Goal: Information Seeking & Learning: Find contact information

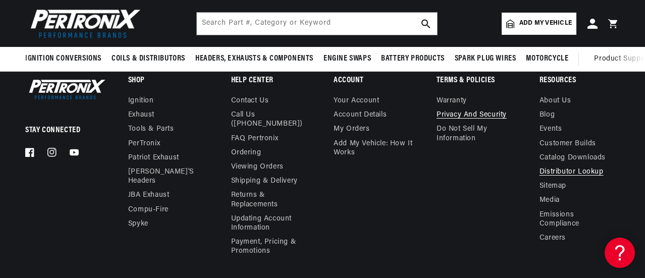
click at [565, 176] on link "Distributor Lookup" at bounding box center [572, 172] width 64 height 14
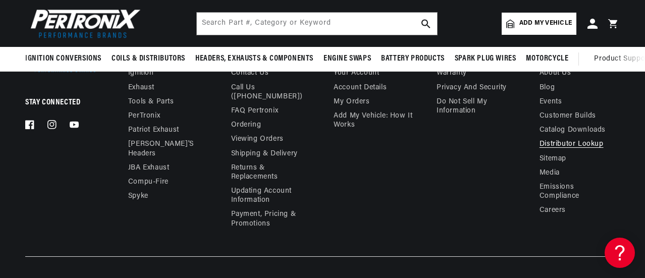
scroll to position [377, 0]
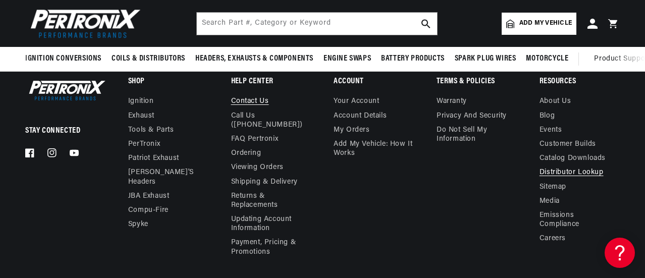
click at [250, 103] on link "Contact us" at bounding box center [250, 103] width 38 height 12
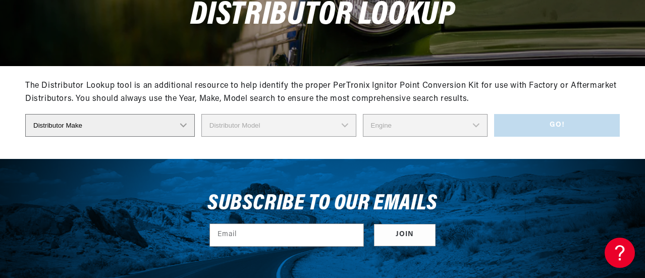
scroll to position [0, 306]
click at [148, 128] on select "Distributor Make Accel Aldon Autolite Bosch Century Chrysler Clark Colt Contine…" at bounding box center [110, 125] width 170 height 23
click at [38, 197] on div "Subscribe to our emails Email Join" at bounding box center [322, 223] width 645 height 128
click at [70, 119] on select "Distributor Make Accel Aldon Autolite Bosch Century Chrysler Clark Colt Contine…" at bounding box center [110, 125] width 170 height 23
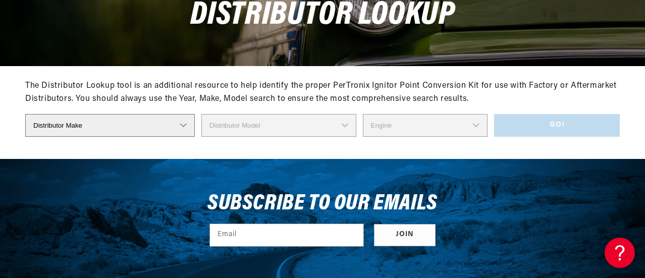
scroll to position [0, 306]
select select "North Eastern Electric"
click at [25, 115] on select "Distributor Make Accel Aldon Autolite Bosch Century Chrysler Clark Colt Contine…" at bounding box center [110, 125] width 170 height 23
click at [238, 126] on select "Distributor Model 10004 10836 10846 TBU" at bounding box center [278, 125] width 155 height 23
select select "10836"
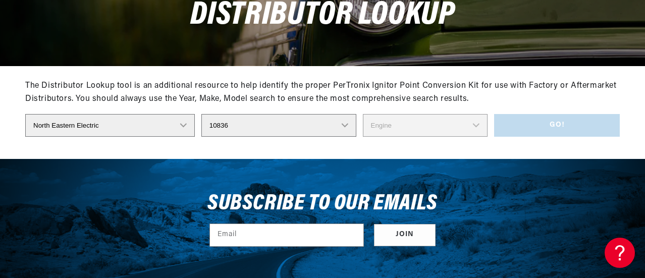
click at [201, 115] on select "Distributor Model 10004 10836 10846 TBU" at bounding box center [278, 125] width 155 height 23
click at [386, 128] on select "Engine 6" at bounding box center [425, 125] width 125 height 23
select select "6"
click at [363, 115] on select "Engine 6" at bounding box center [425, 125] width 125 height 23
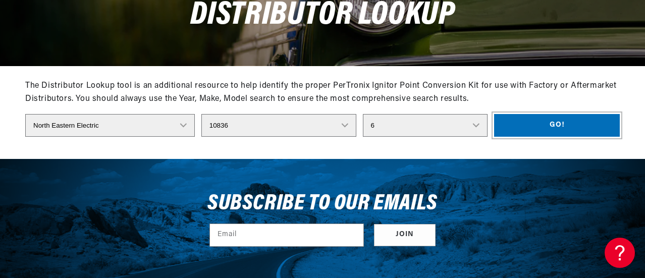
click at [525, 133] on button "Go!" at bounding box center [557, 125] width 126 height 23
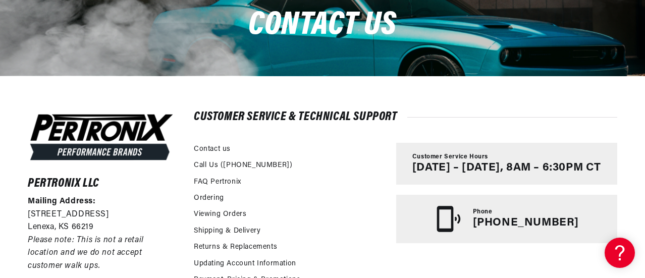
scroll to position [0, 306]
click at [79, 184] on h6 "Pertronix LLC" at bounding box center [101, 184] width 147 height 10
copy div "Pertronix LLC"
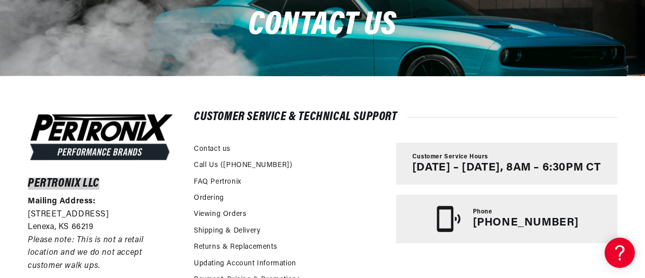
scroll to position [0, 0]
